Goal: Task Accomplishment & Management: Use online tool/utility

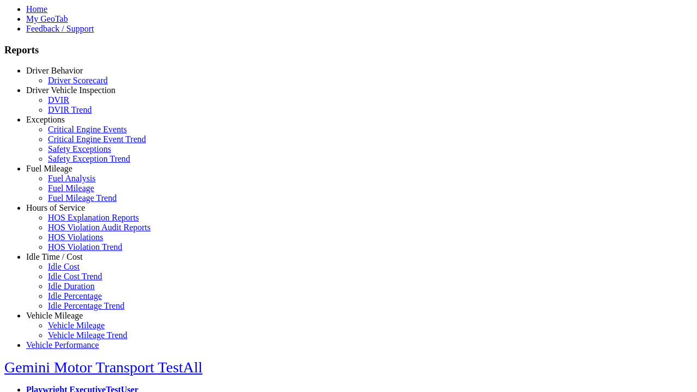
click at [63, 311] on link "Vehicle Mileage" at bounding box center [54, 315] width 57 height 9
click at [71, 321] on link "Vehicle Mileage" at bounding box center [76, 325] width 57 height 9
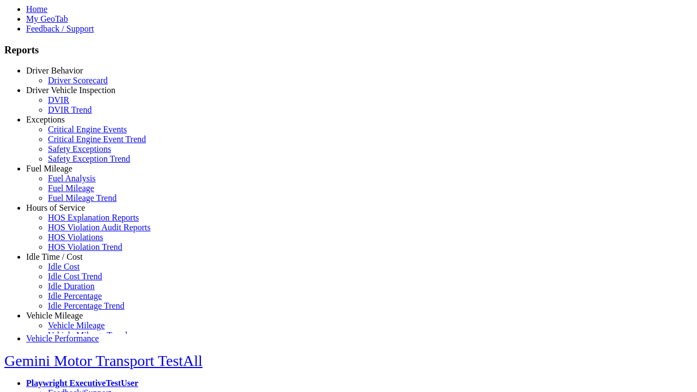
scroll to position [9, 0]
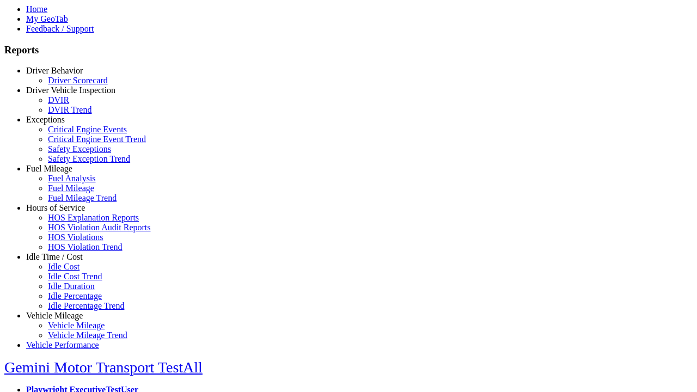
select select
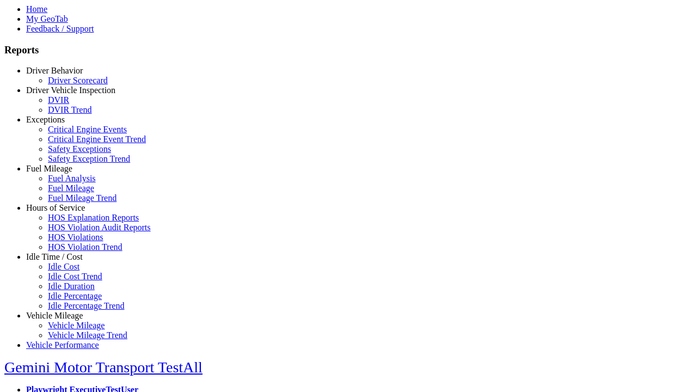
select select
